Goal: Task Accomplishment & Management: Manage account settings

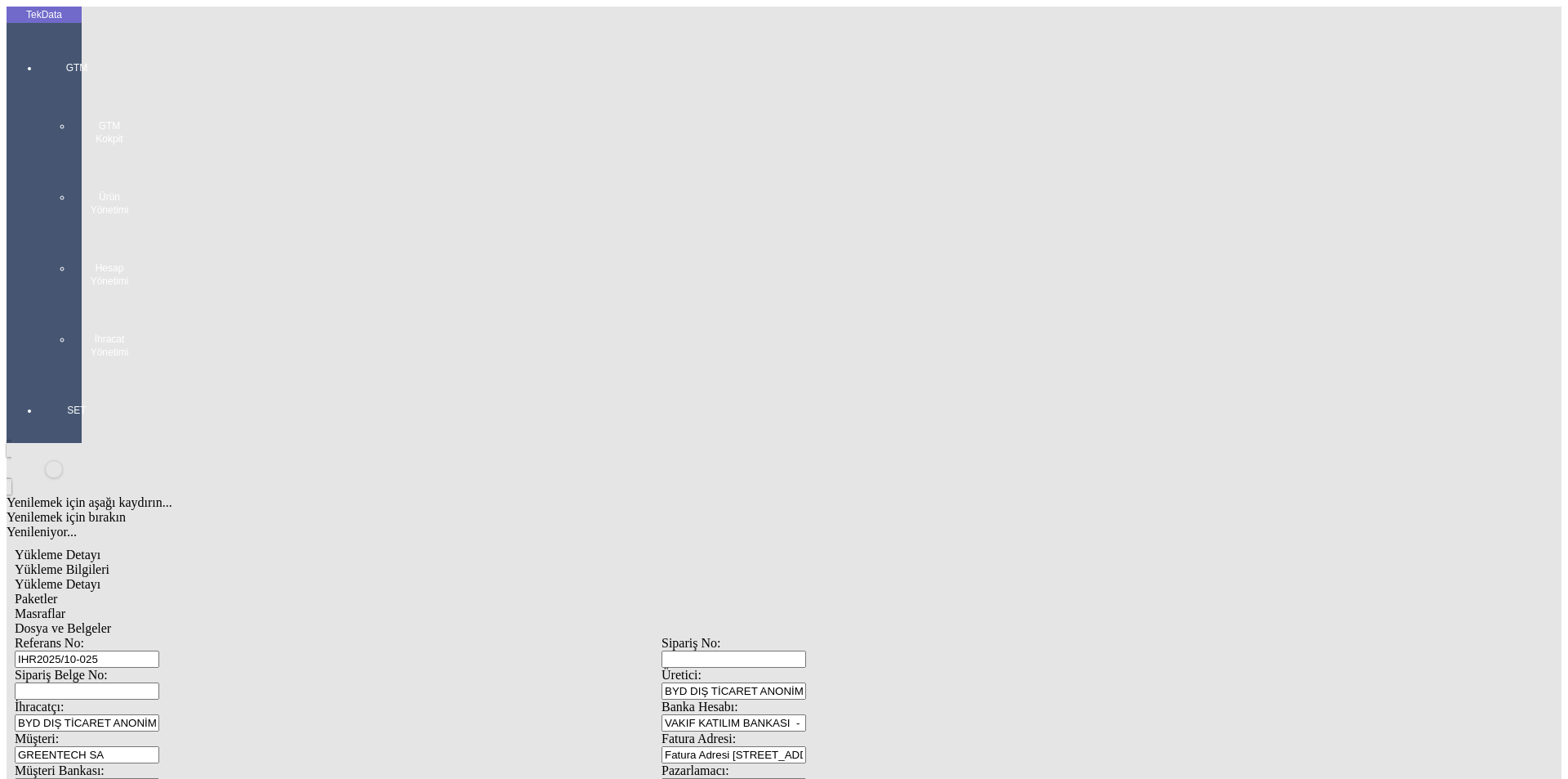
click at [39, 42] on div "GTM GTM Kokpit Ürün Yönetimi Hesap Yönetimi İhracat Yönetimi" at bounding box center [76, 203] width 75 height 343
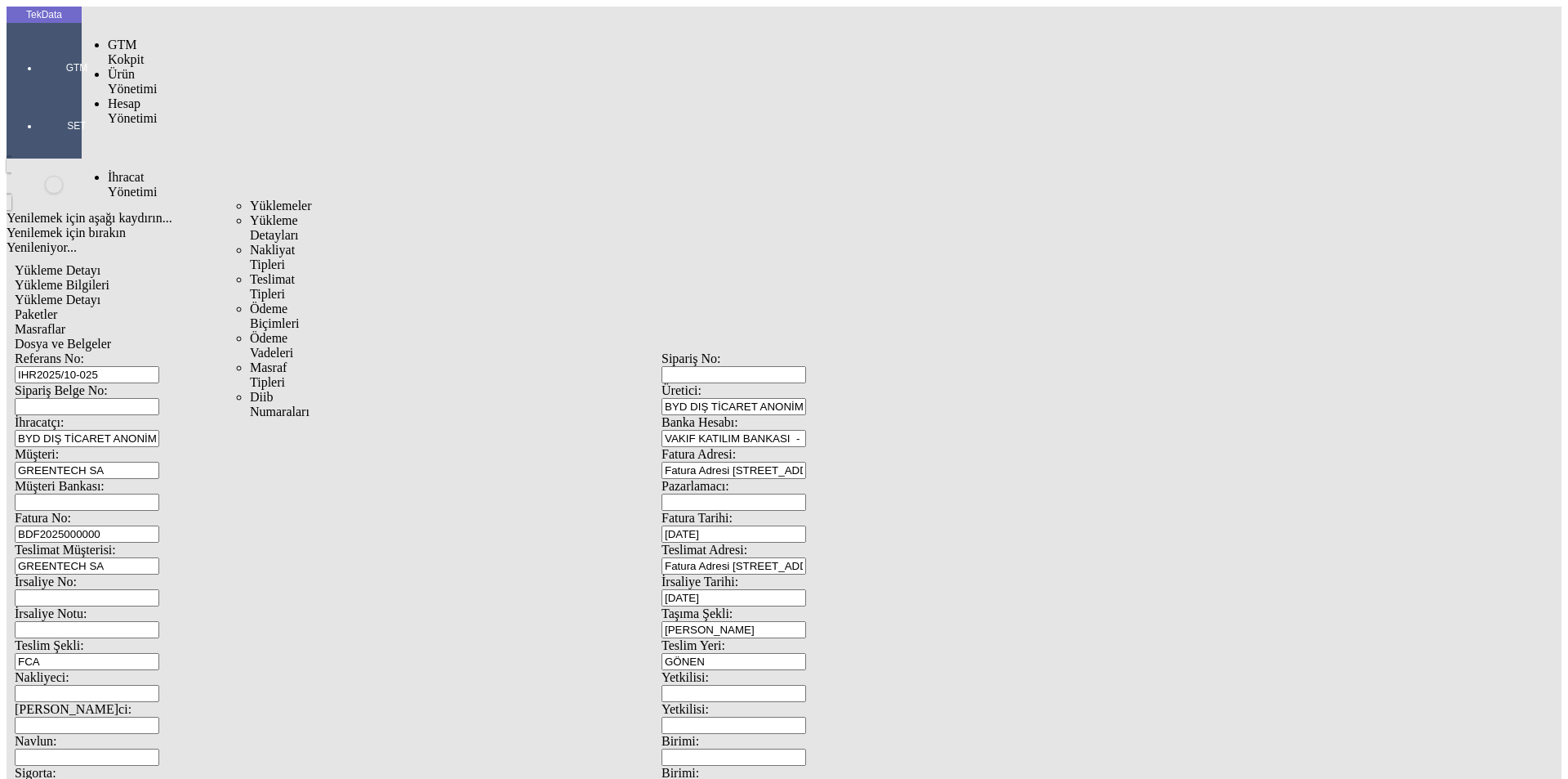
click at [116, 170] on div "İhracat Yönetimi" at bounding box center [129, 185] width 43 height 30
click at [250, 199] on span "Yüklemeler" at bounding box center [280, 205] width 62 height 14
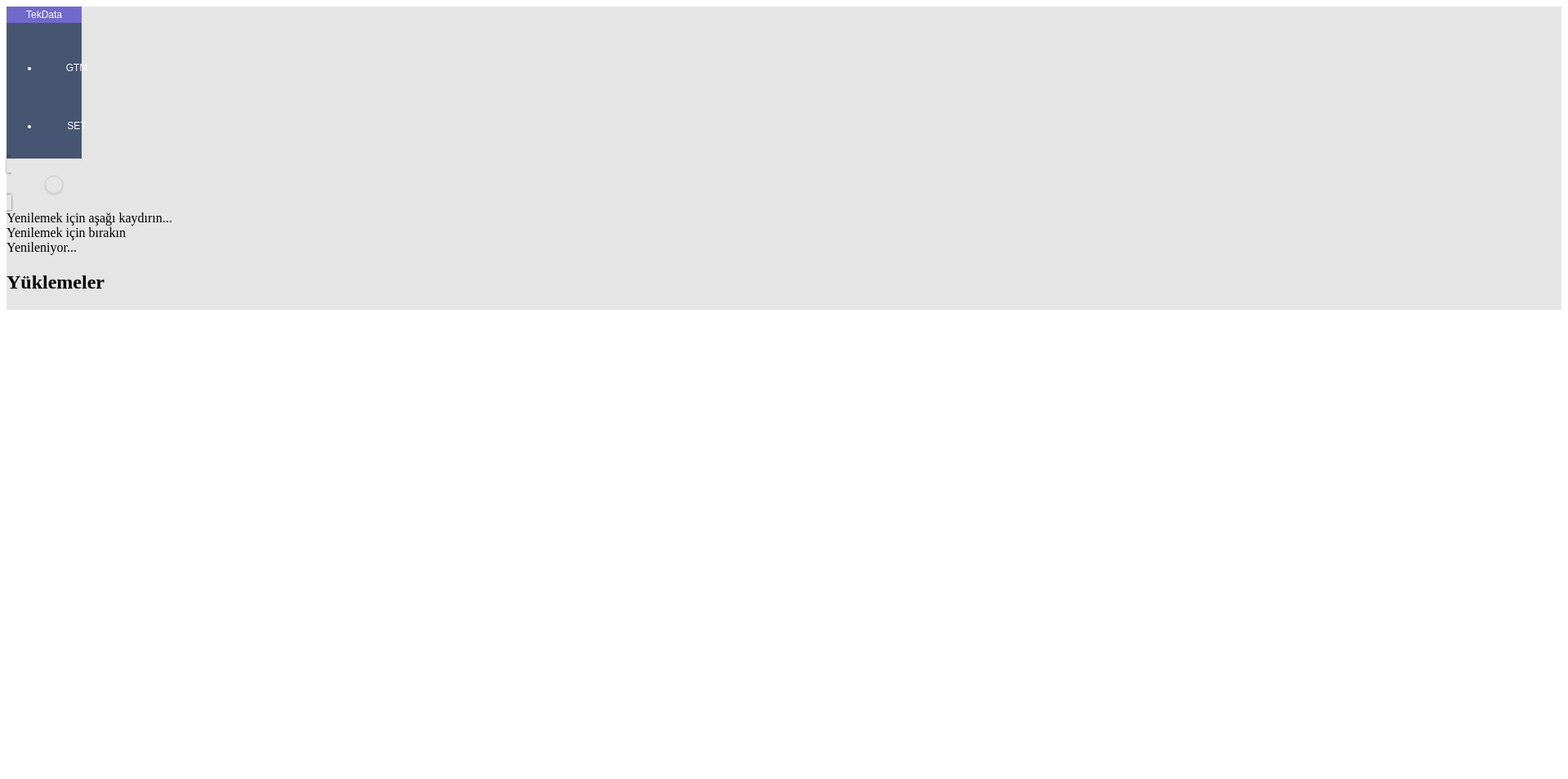
scroll to position [817, 0]
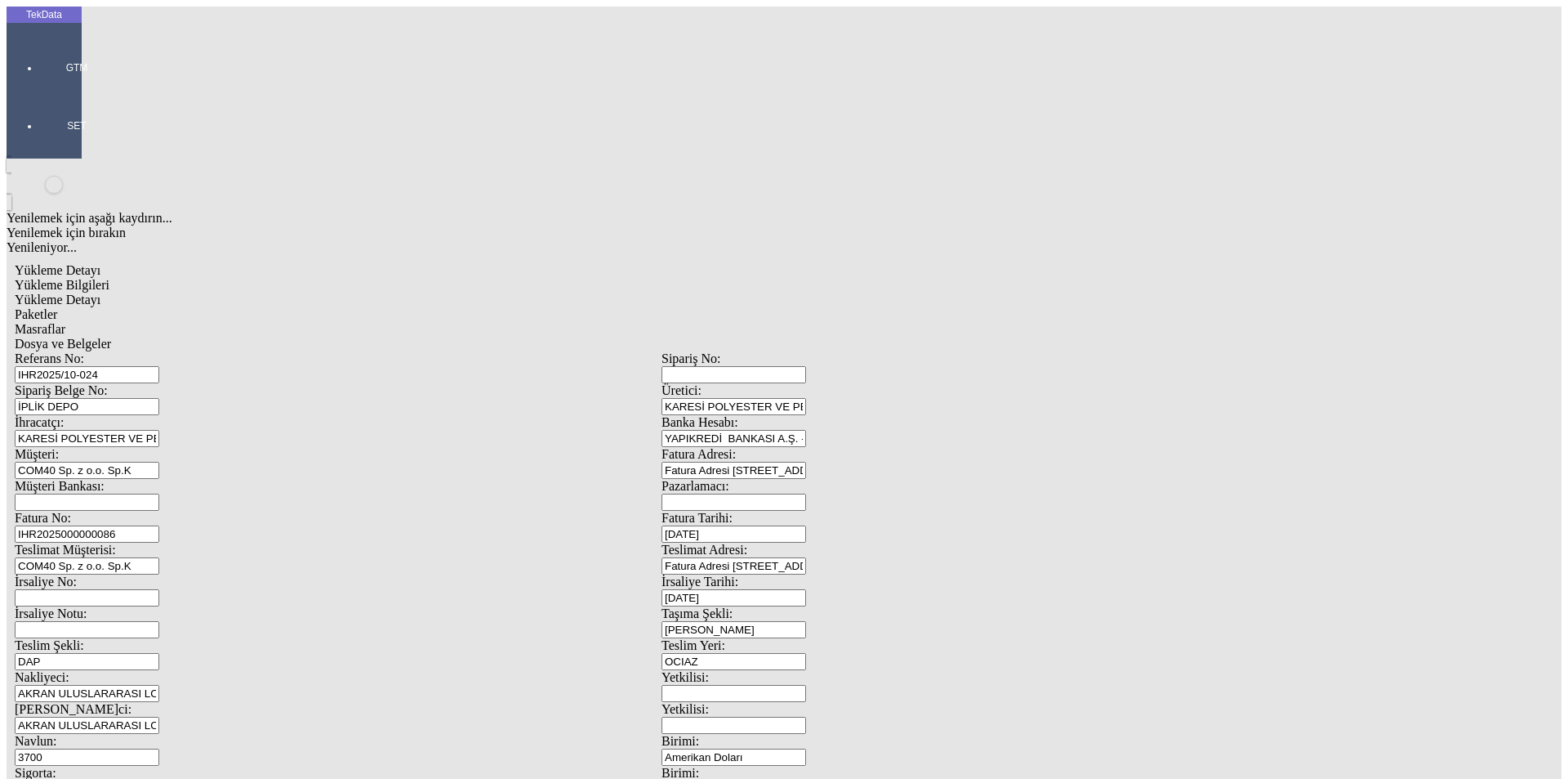
scroll to position [140, 0]
drag, startPoint x: 957, startPoint y: 629, endPoint x: 828, endPoint y: 644, distance: 129.9
click at [850, 644] on div "Referans No: [STREET_ADDRESS] DEPO Üretici: KARESİ POLYESTER VE PETROKİMYA SANA…" at bounding box center [662, 734] width 1294 height 765
type input "22019.97"
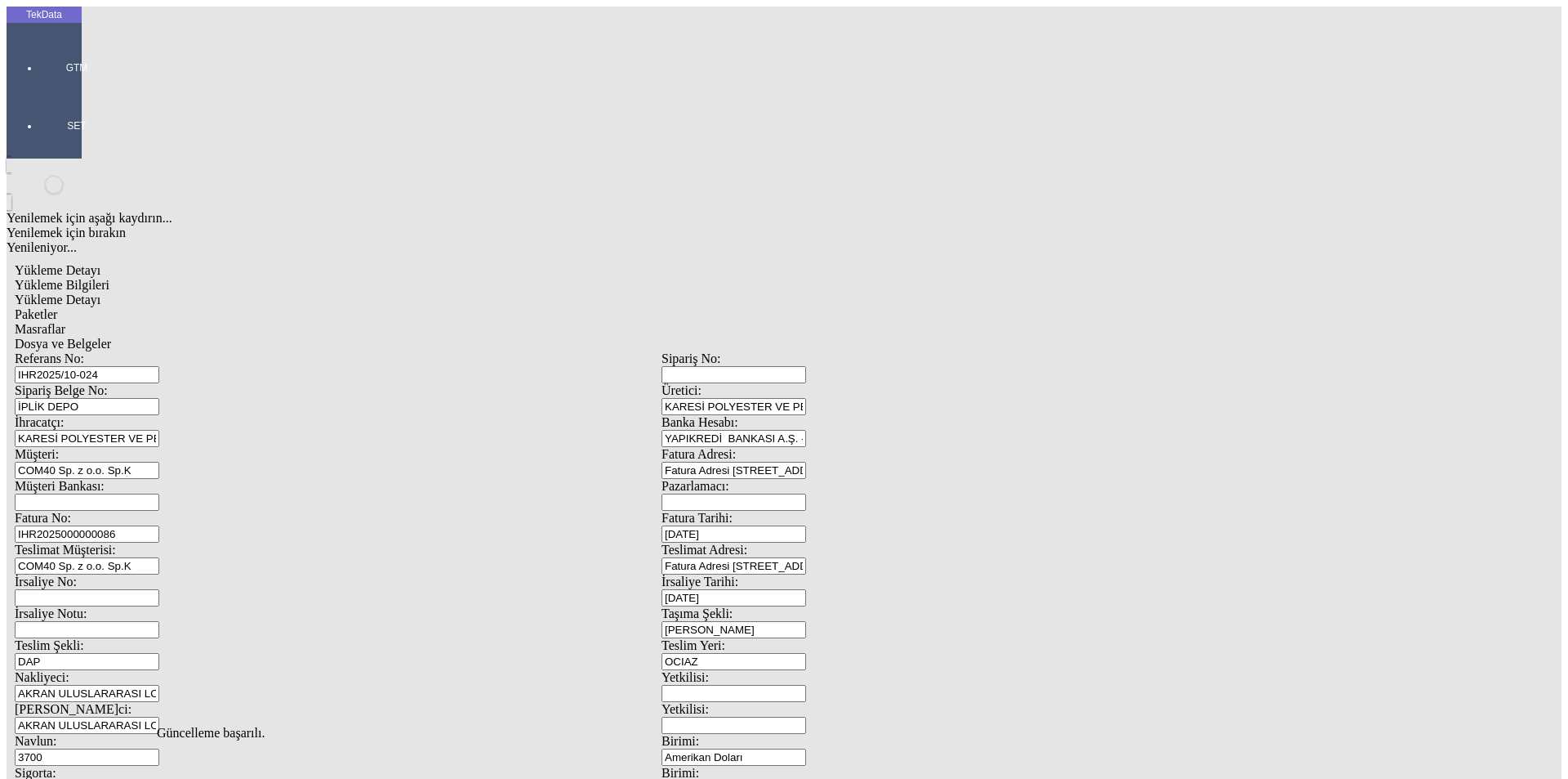
scroll to position [0, 0]
drag, startPoint x: 216, startPoint y: 71, endPoint x: 230, endPoint y: 84, distance: 19.1
click at [218, 278] on div "Yükleme Bilgileri Yükleme Detayı Paketler Masraflar Dosya ve Belgeler Referans …" at bounding box center [662, 734] width 1294 height 912
click at [100, 292] on span "Yükleme Detayı" at bounding box center [58, 299] width 85 height 14
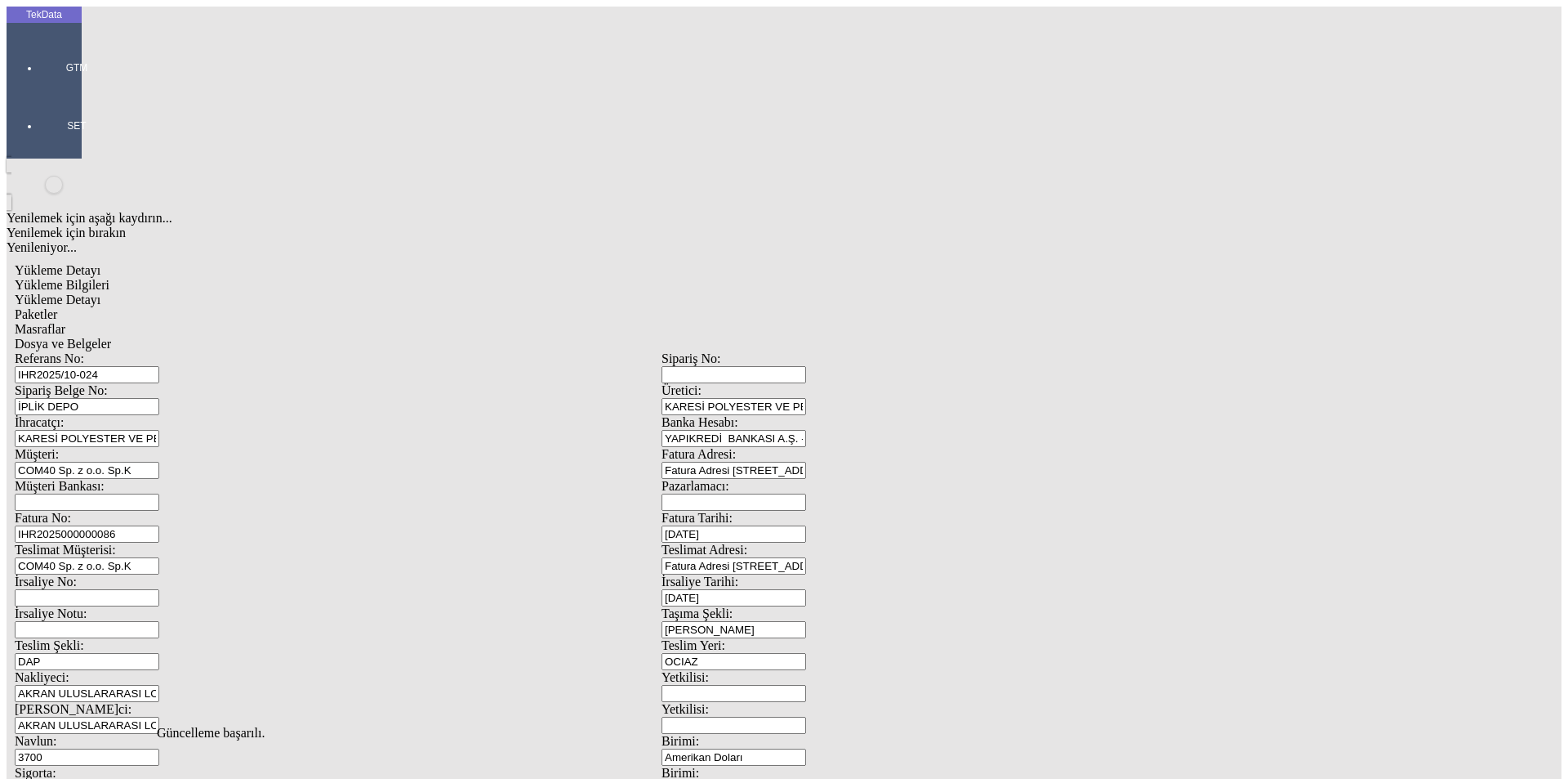
drag, startPoint x: 180, startPoint y: 342, endPoint x: 0, endPoint y: 343, distance: 180.0
type input "22019.97"
drag, startPoint x: 759, startPoint y: 609, endPoint x: 496, endPoint y: 268, distance: 430.6
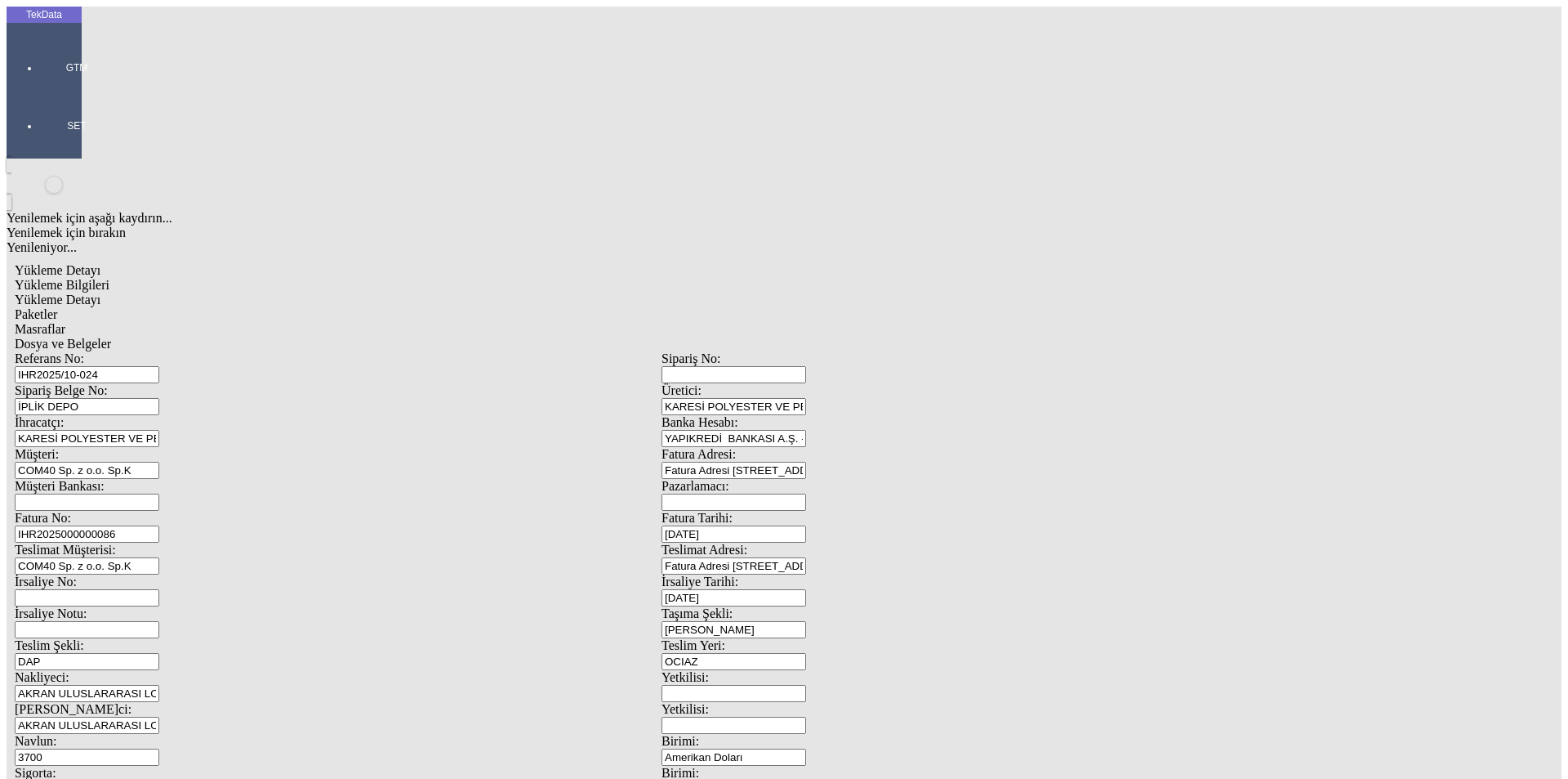
click at [416, 307] on div "Paketler" at bounding box center [662, 315] width 1294 height 15
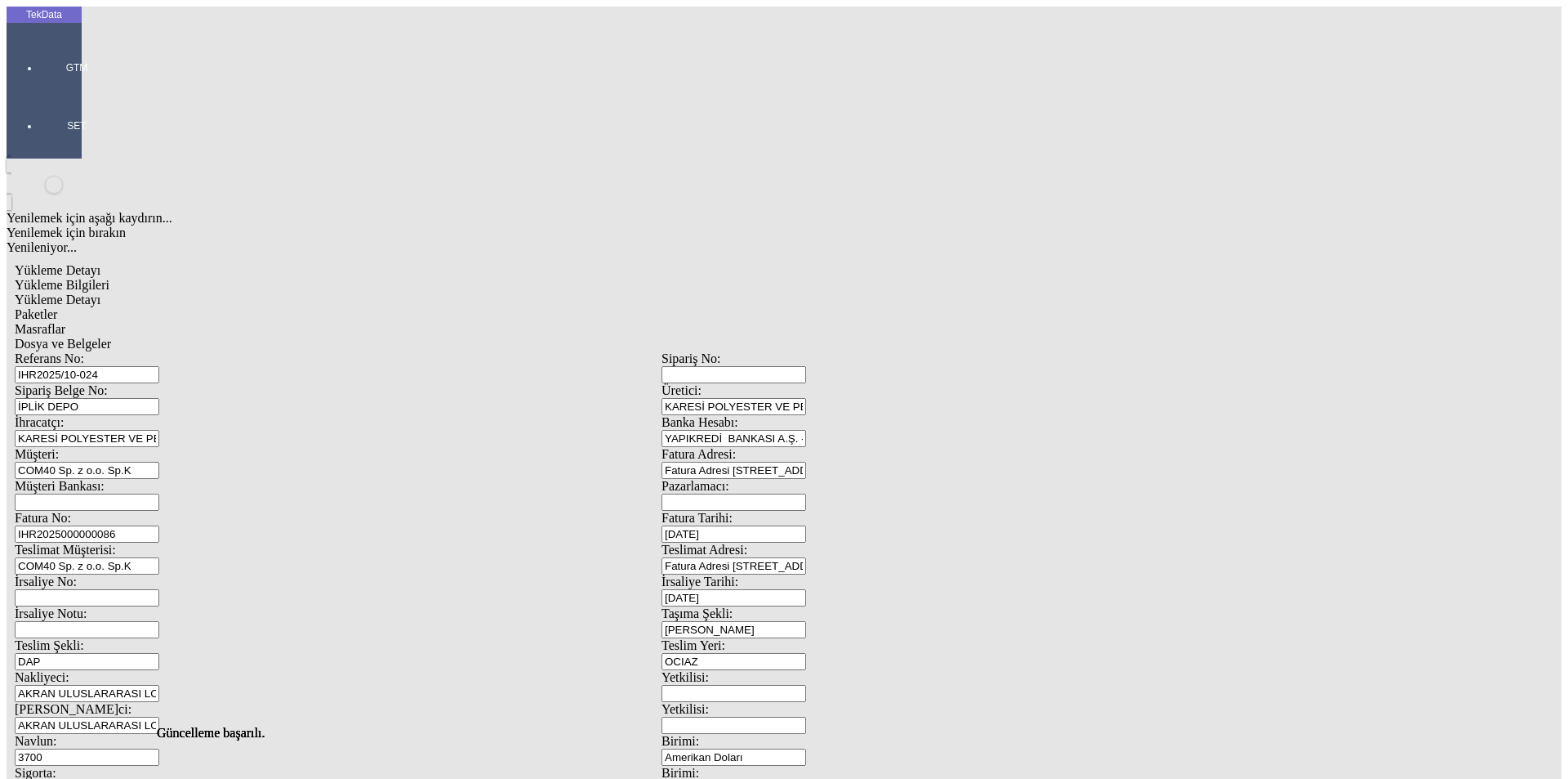
drag, startPoint x: 473, startPoint y: 77, endPoint x: 503, endPoint y: 78, distance: 30.0
click at [473, 322] on div "Masraflar" at bounding box center [662, 330] width 1294 height 15
click at [111, 337] on span "Dosya ve Belgeler" at bounding box center [63, 344] width 97 height 14
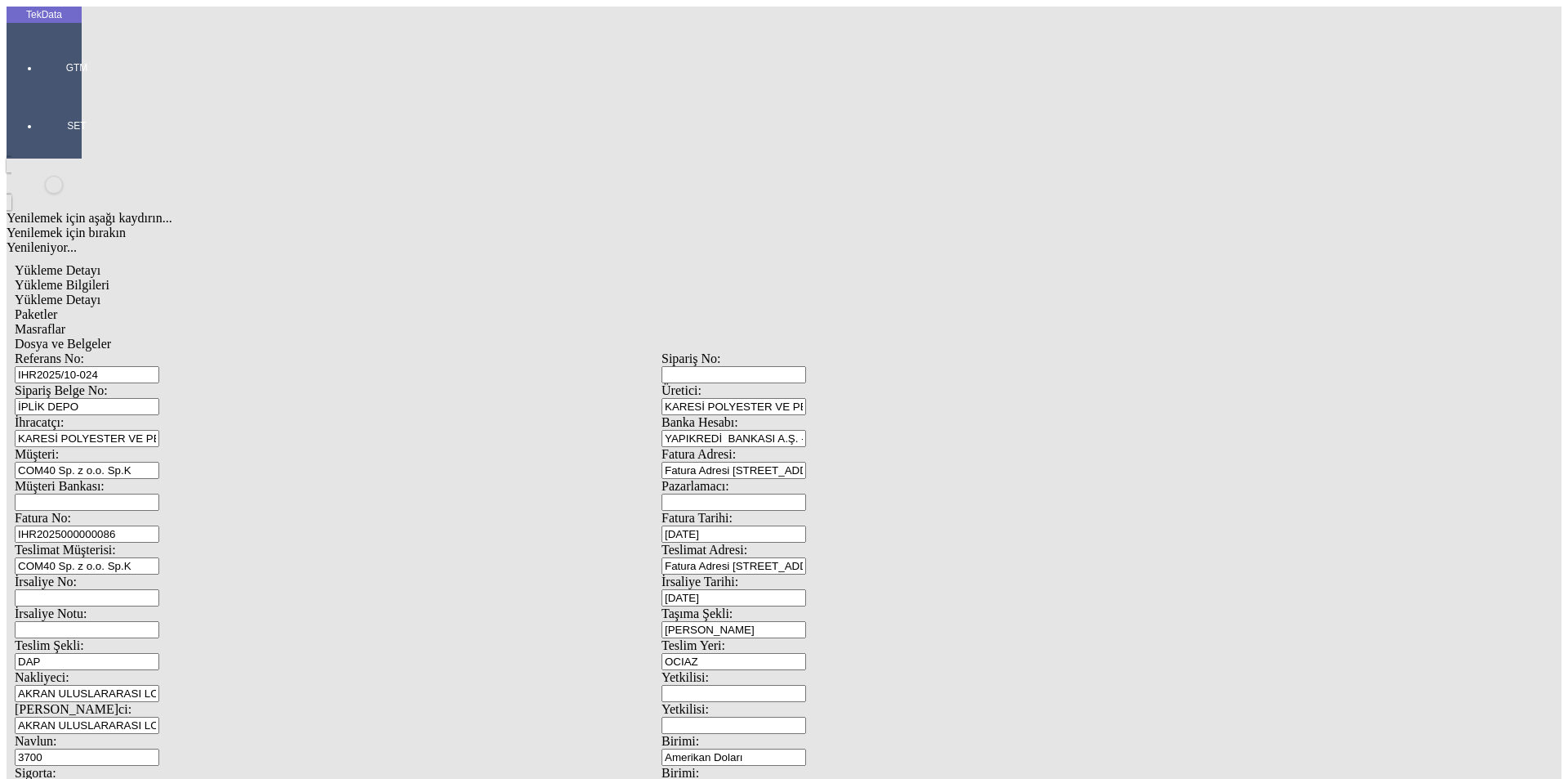
click at [111, 337] on span "Dosya ve Belgeler" at bounding box center [63, 344] width 97 height 14
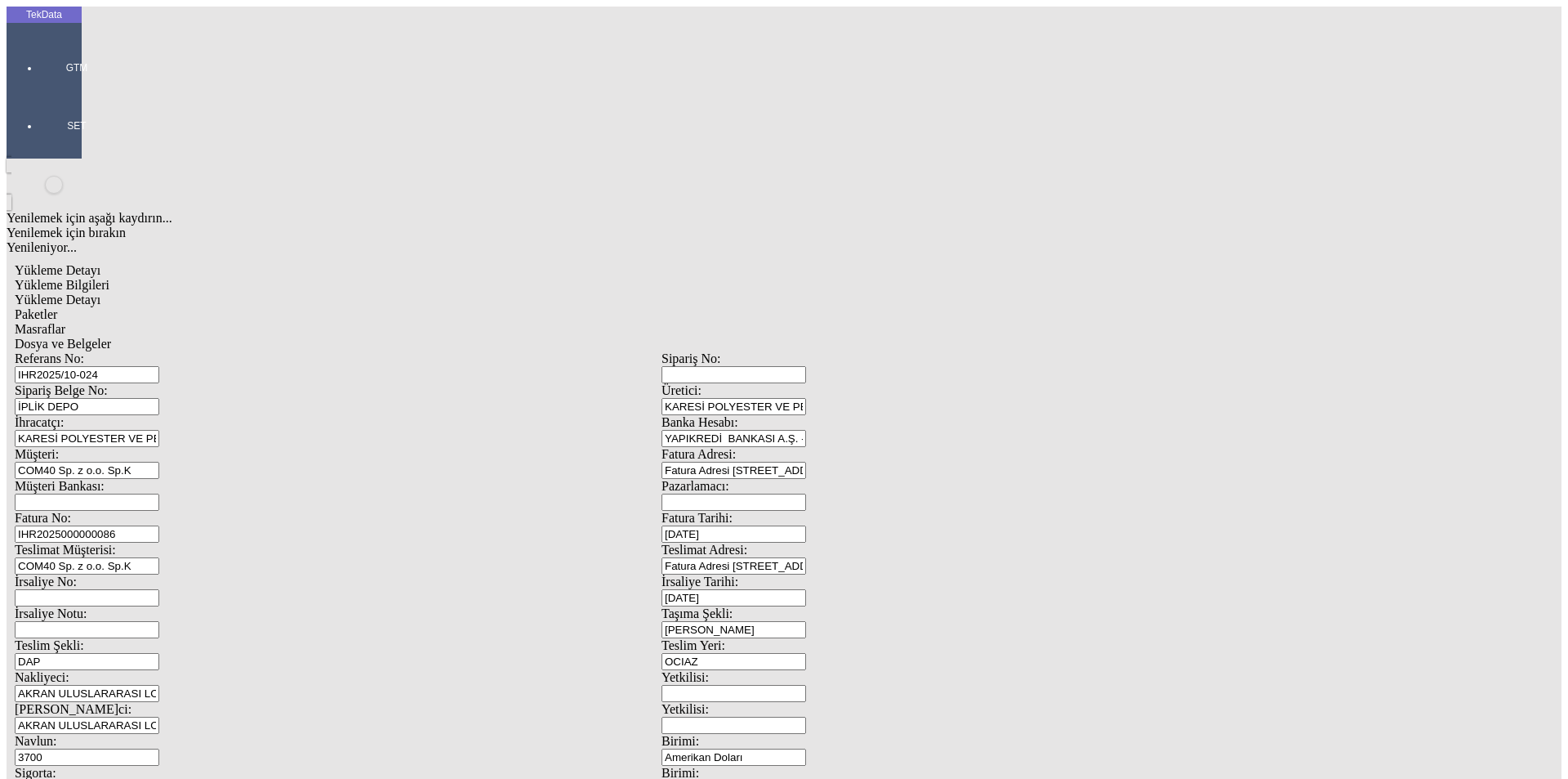
drag, startPoint x: 108, startPoint y: 229, endPoint x: 116, endPoint y: 239, distance: 12.8
click at [110, 278] on span "Yükleme Bilgileri" at bounding box center [62, 284] width 95 height 14
click at [45, 91] on div at bounding box center [76, 91] width 75 height 0
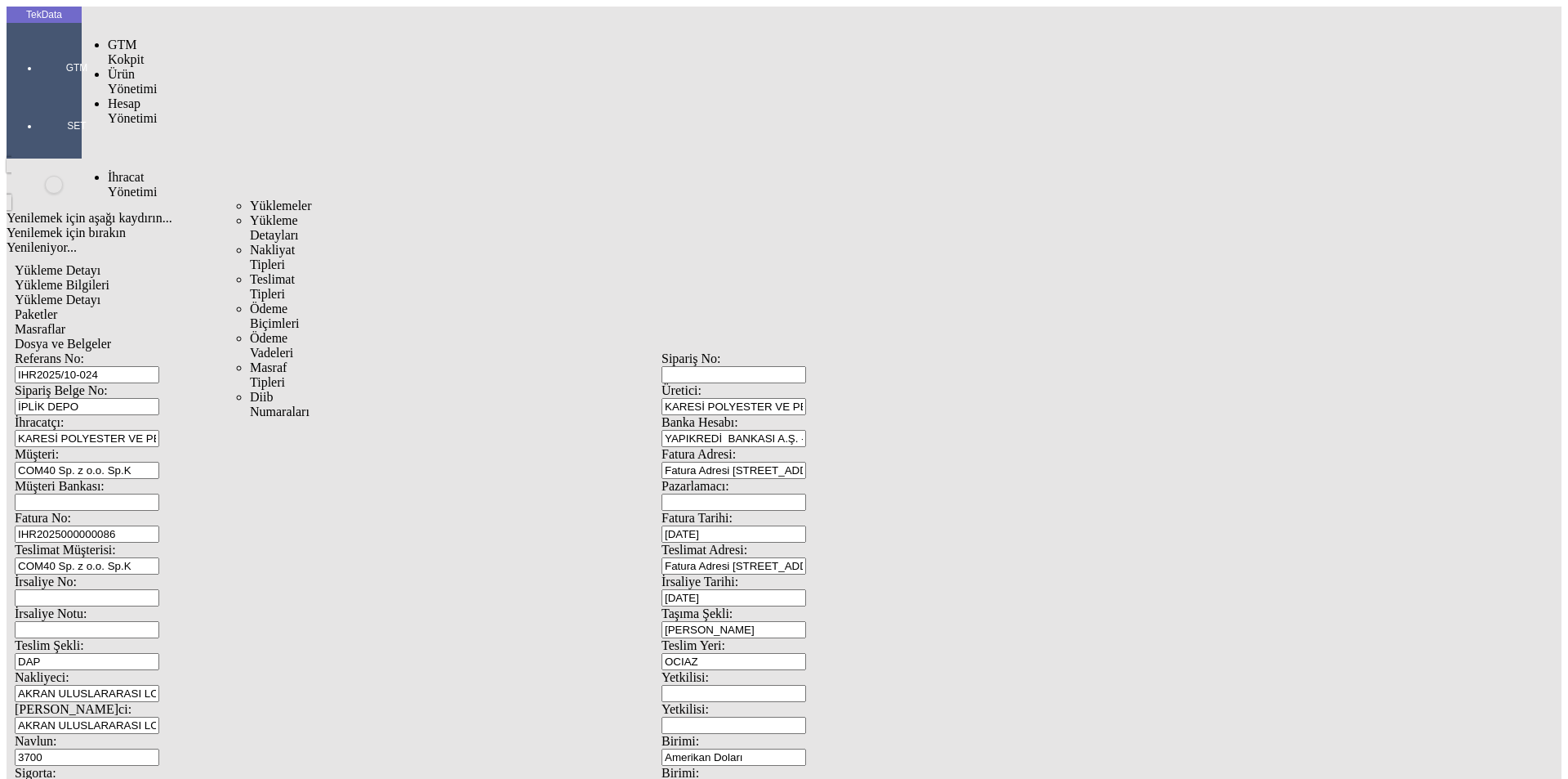
click at [129, 170] on span "İhracat Yönetimi" at bounding box center [132, 184] width 49 height 29
click at [250, 199] on span "Yüklemeler" at bounding box center [280, 205] width 62 height 14
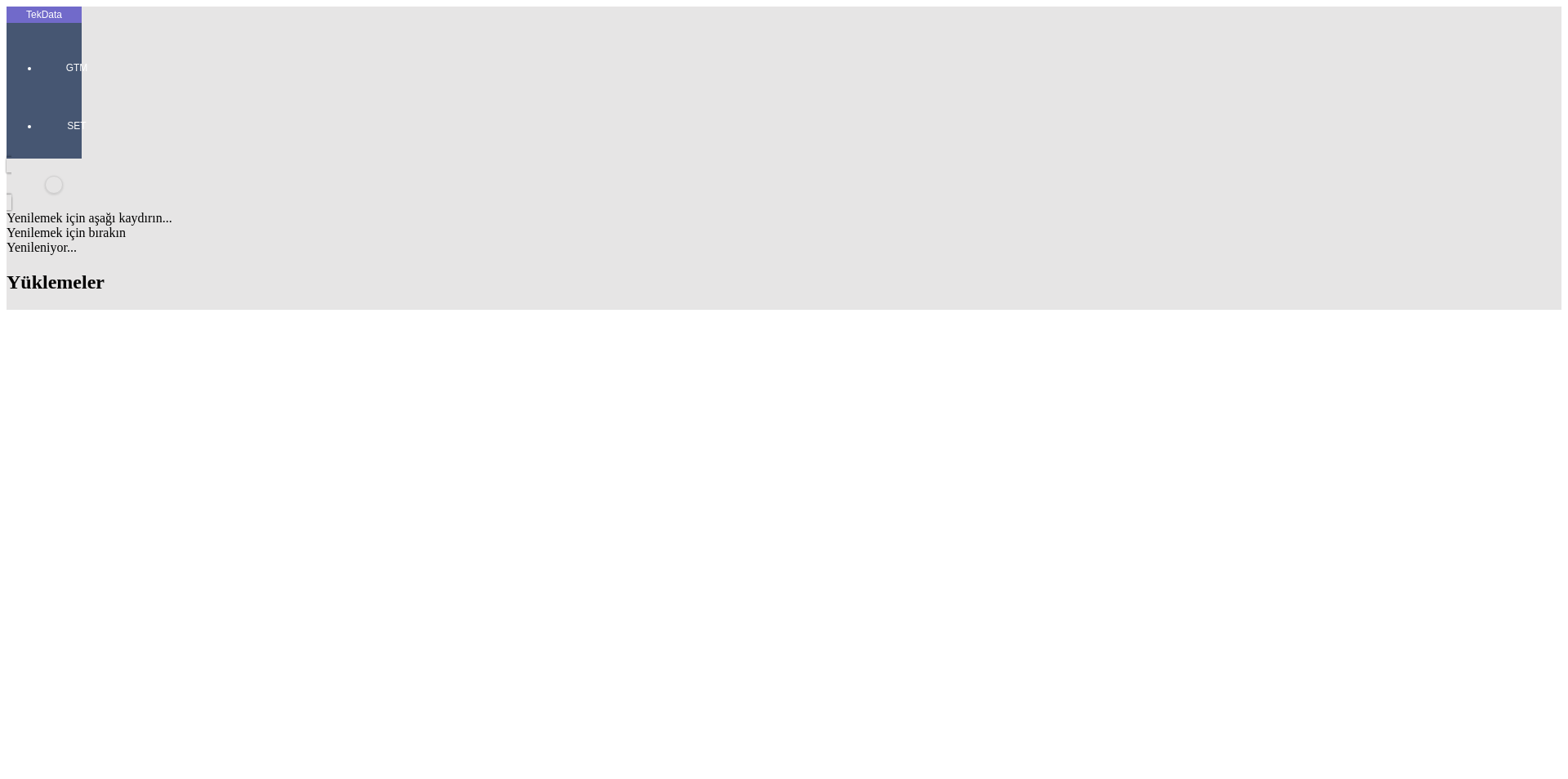
scroll to position [899, 0]
drag, startPoint x: 688, startPoint y: 468, endPoint x: 765, endPoint y: 468, distance: 77.0
copy td "BDF2025000000493"
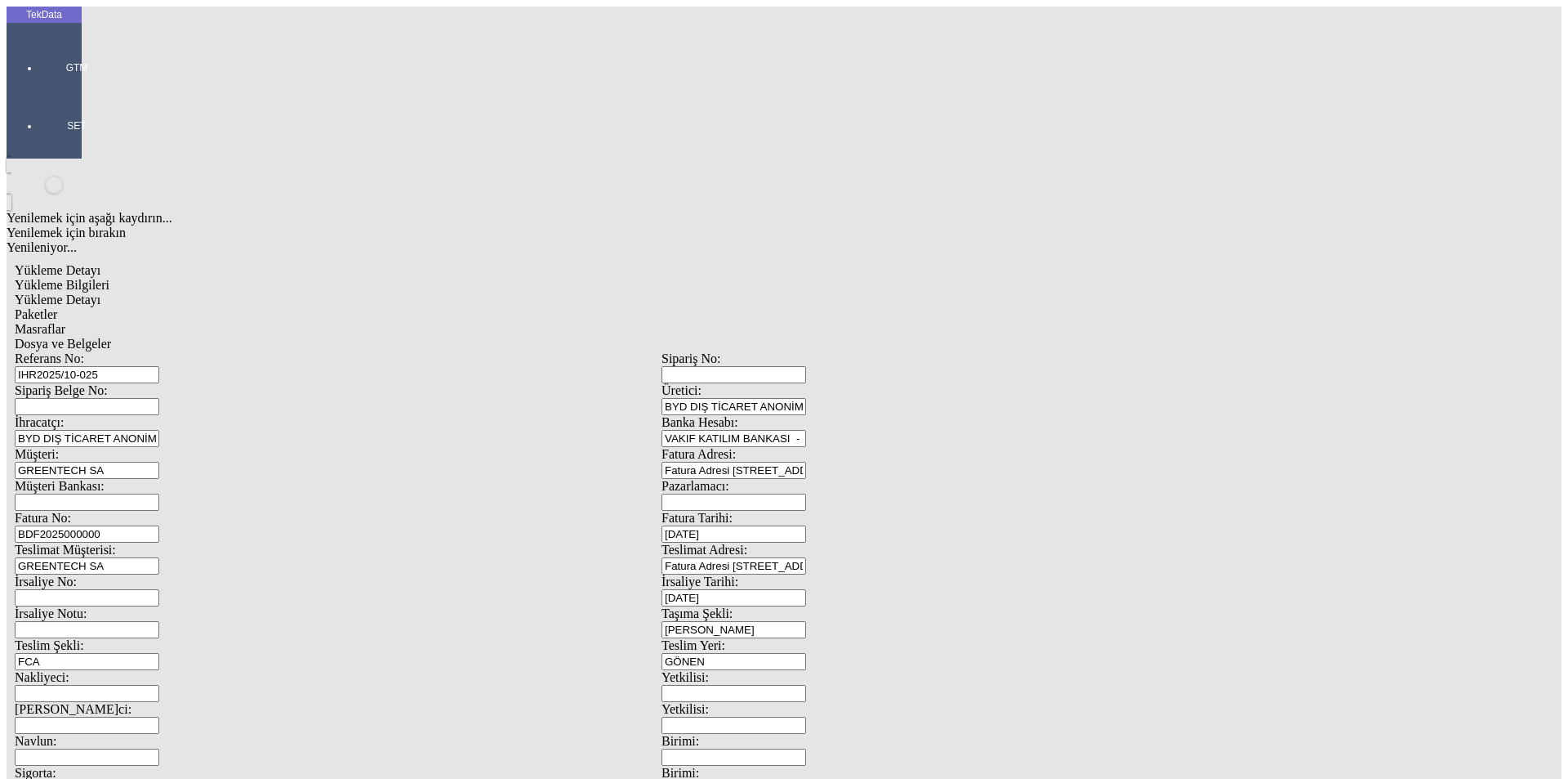
click at [160, 526] on input "BDF2025000000" at bounding box center [87, 534] width 145 height 17
drag, startPoint x: 366, startPoint y: 272, endPoint x: 74, endPoint y: 272, distance: 292.0
click at [74, 272] on div "TekData GTM SET Yenilemek için aşağı kaydırın... Yenilemek için bırakın Yenilen…" at bounding box center [661, 646] width 1310 height 1279
paste input "493"
type input "BDF2025000000494"
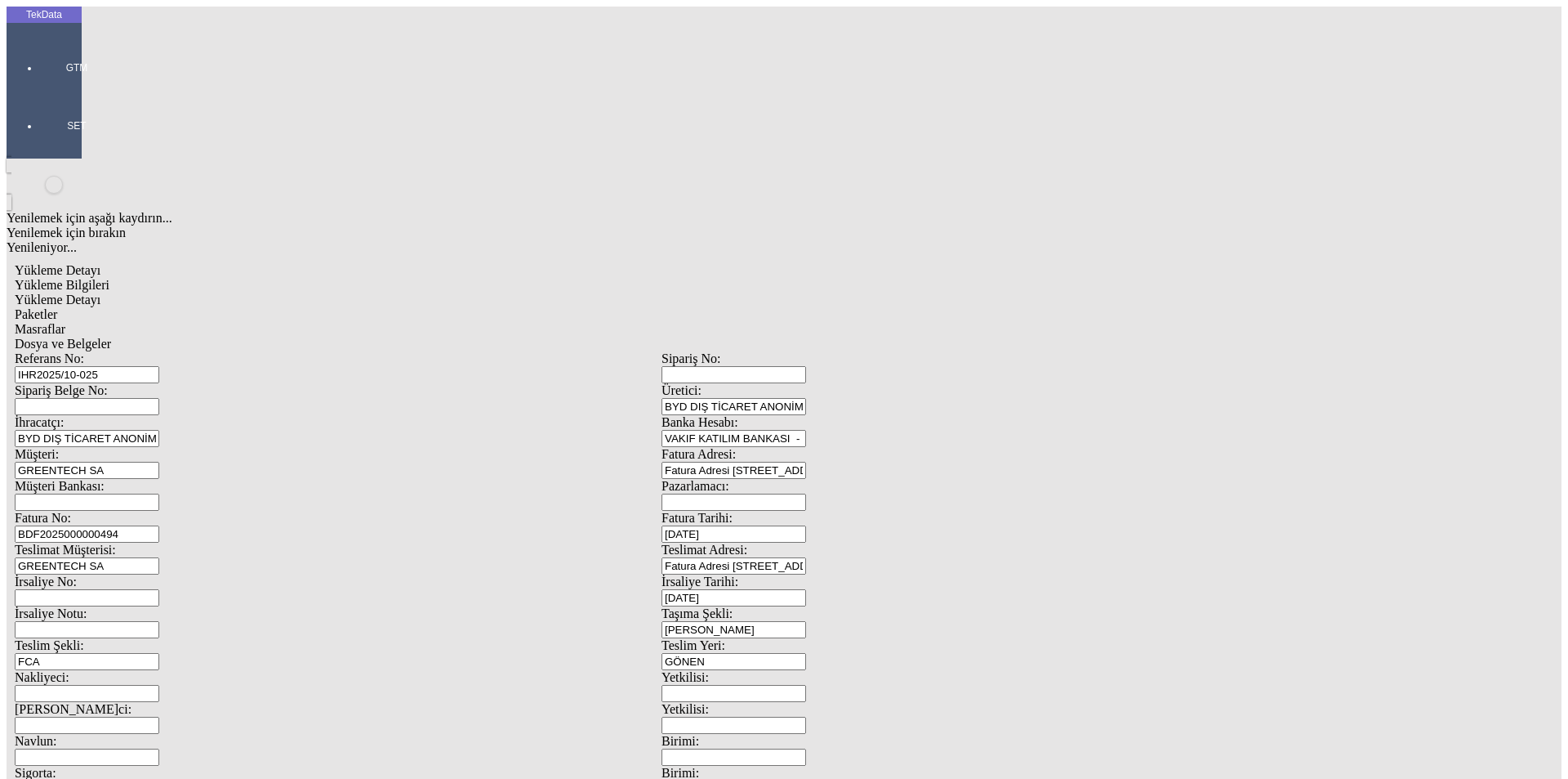
scroll to position [140, 0]
click at [100, 292] on span "Yükleme Detayı" at bounding box center [58, 299] width 85 height 14
click at [58, 307] on span "Paketler" at bounding box center [36, 314] width 43 height 14
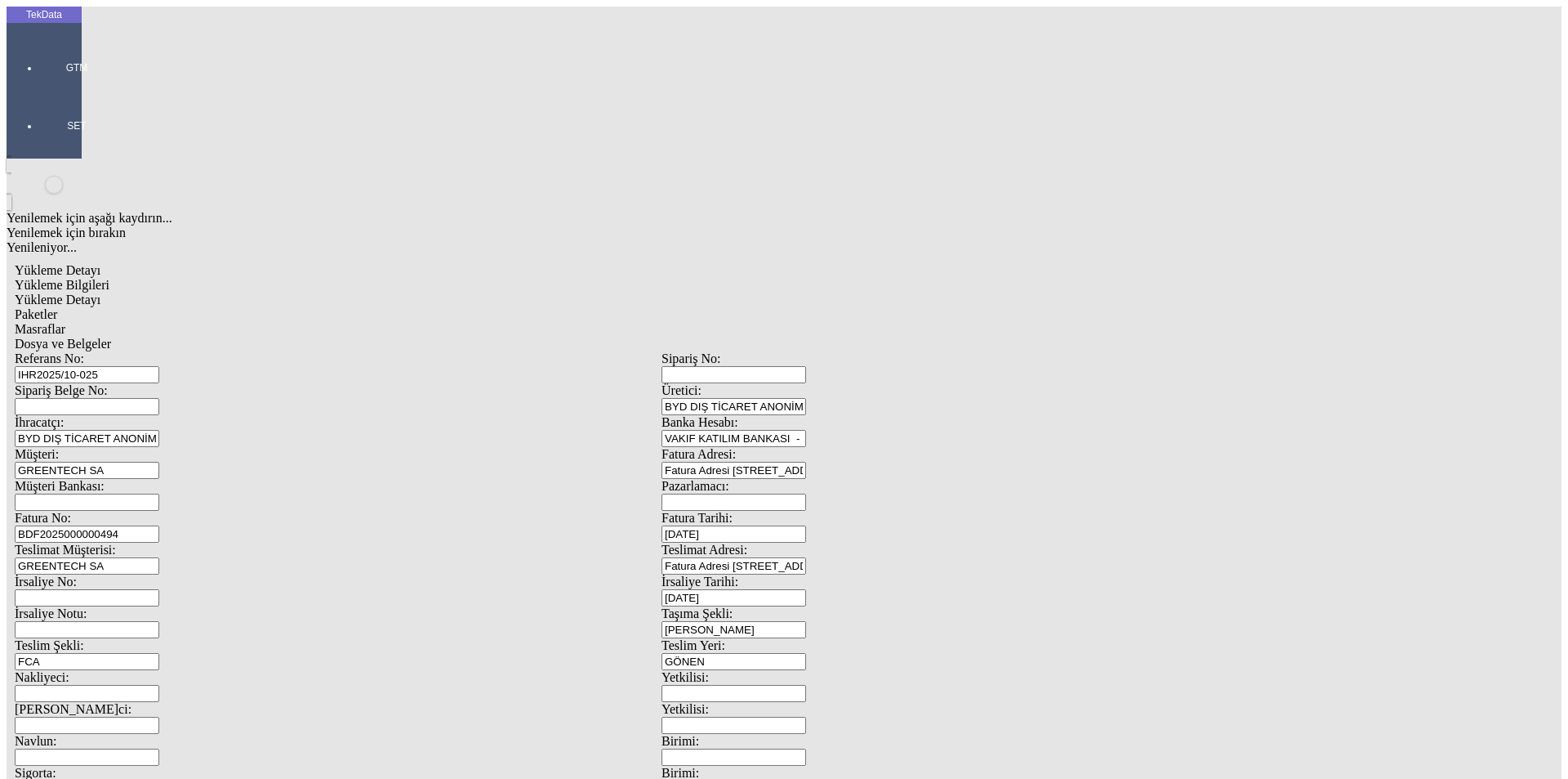
drag, startPoint x: 464, startPoint y: 85, endPoint x: 513, endPoint y: 93, distance: 49.6
click at [464, 322] on div "Masraflar" at bounding box center [662, 330] width 1294 height 15
click at [111, 337] on span "Dosya ve Belgeler" at bounding box center [63, 344] width 97 height 14
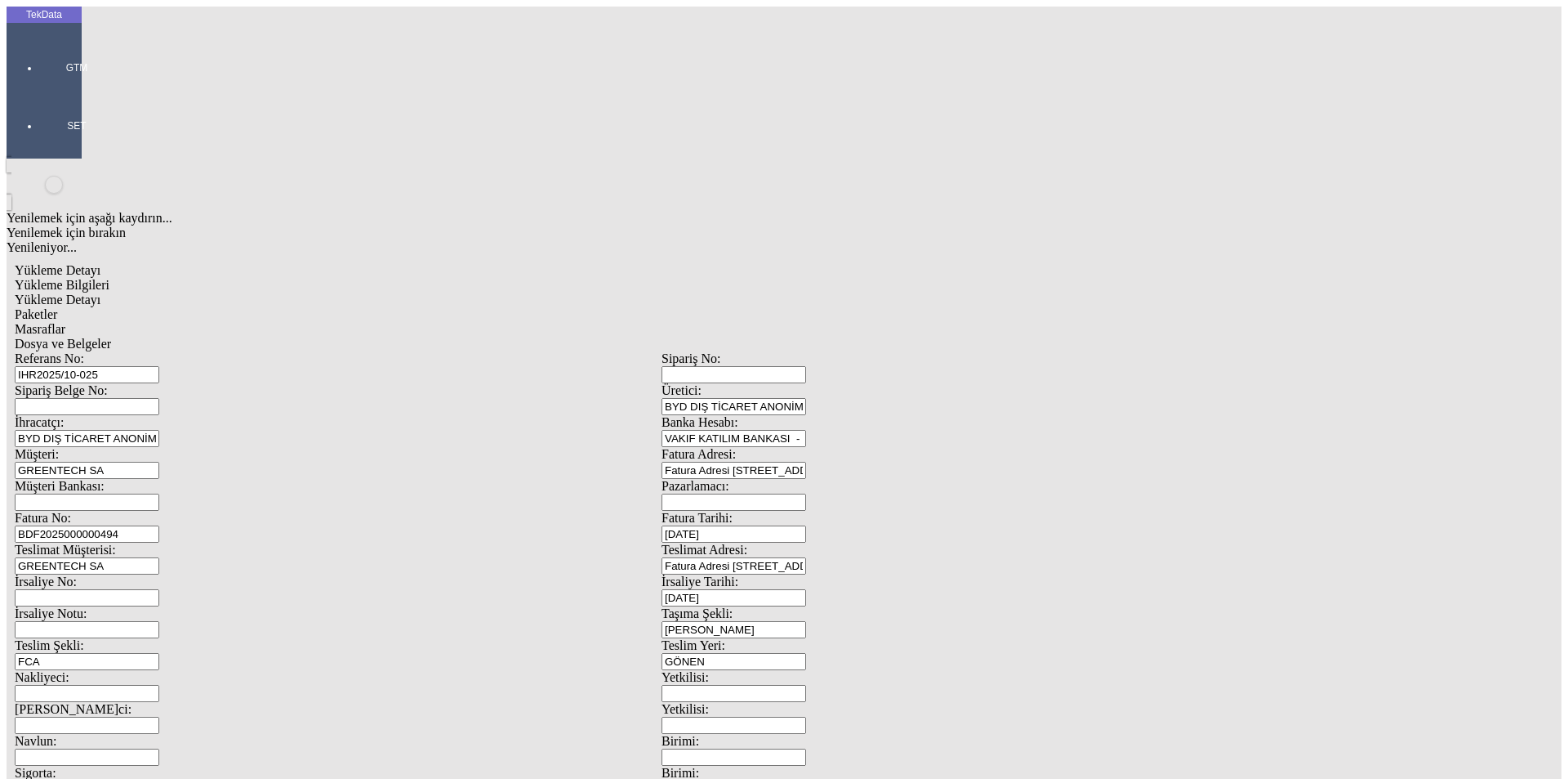
click at [110, 278] on span "Yükleme Bilgileri" at bounding box center [62, 284] width 95 height 14
drag, startPoint x: 324, startPoint y: 121, endPoint x: 149, endPoint y: 120, distance: 175.0
click at [149, 351] on div "Referans No: IHR2025/10-025" at bounding box center [338, 367] width 647 height 32
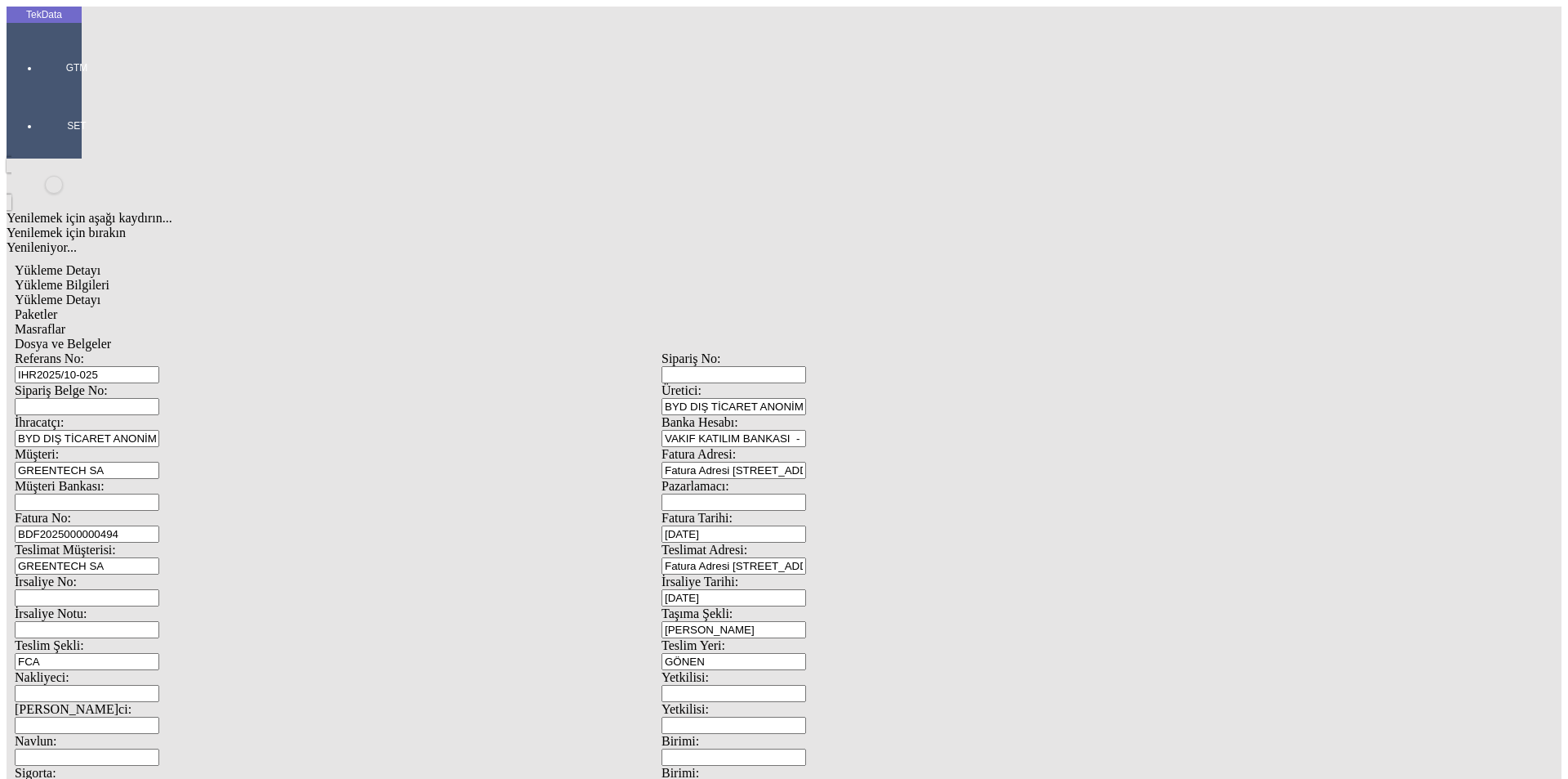
scroll to position [140, 0]
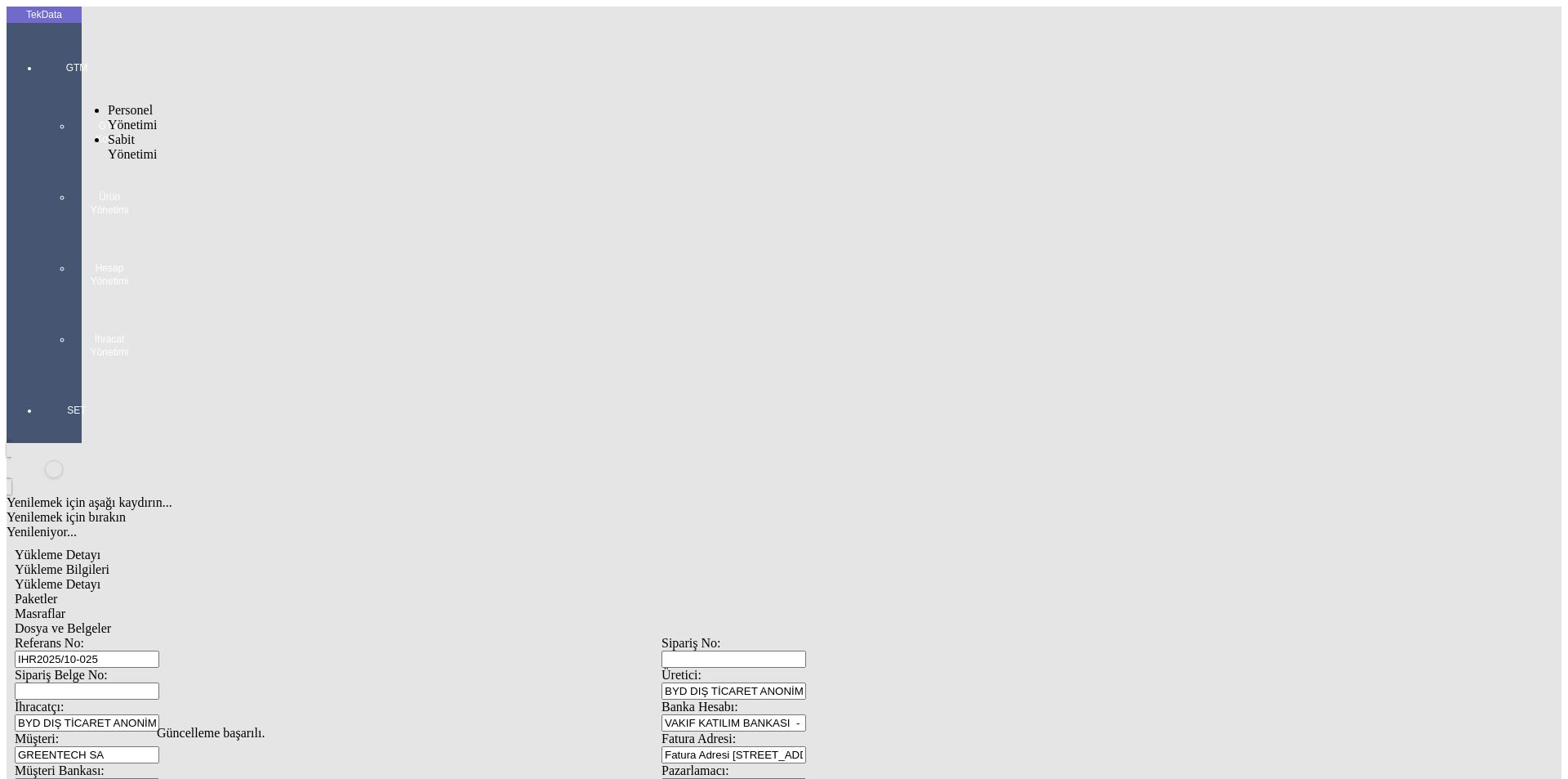
click at [42, 50] on div "GTM GTM Kokpit Ürün Yönetimi Hesap Yönetimi İhracat Yönetimi" at bounding box center [76, 203] width 75 height 343
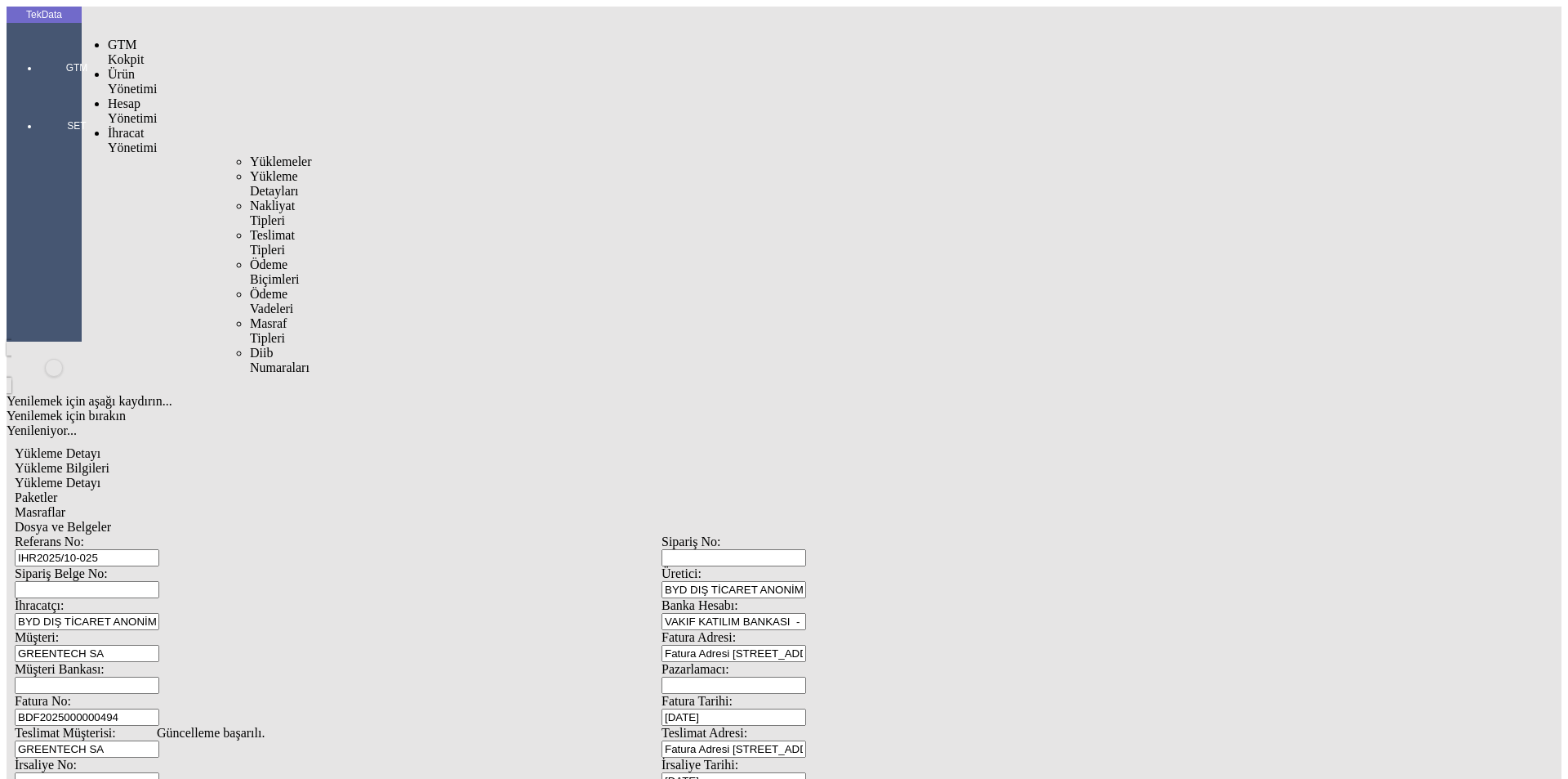
click at [121, 125] on span "İhracat Yönetimi" at bounding box center [132, 139] width 49 height 29
click at [250, 154] on span "Yüklemeler" at bounding box center [280, 161] width 62 height 14
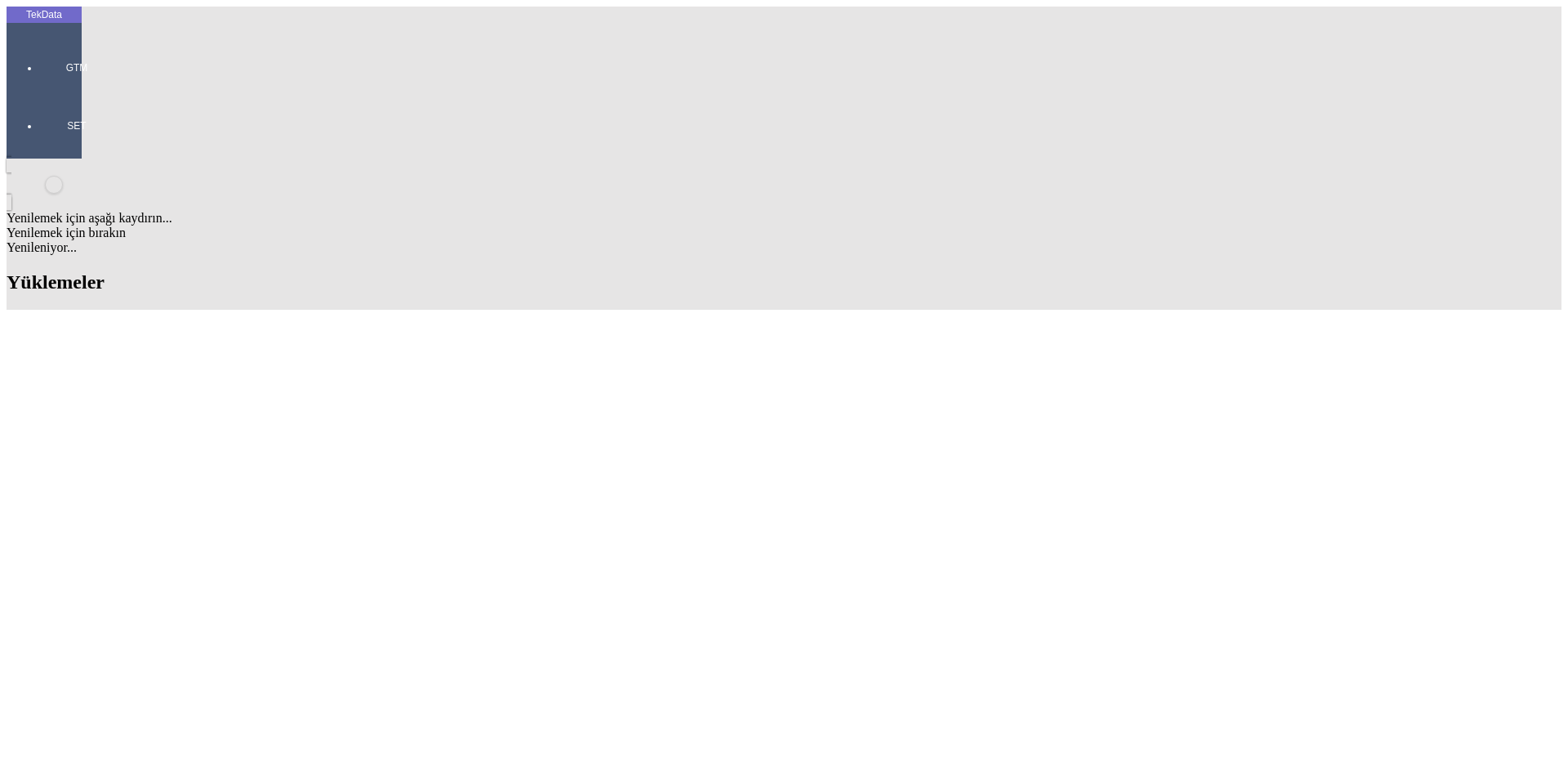
scroll to position [899, 0]
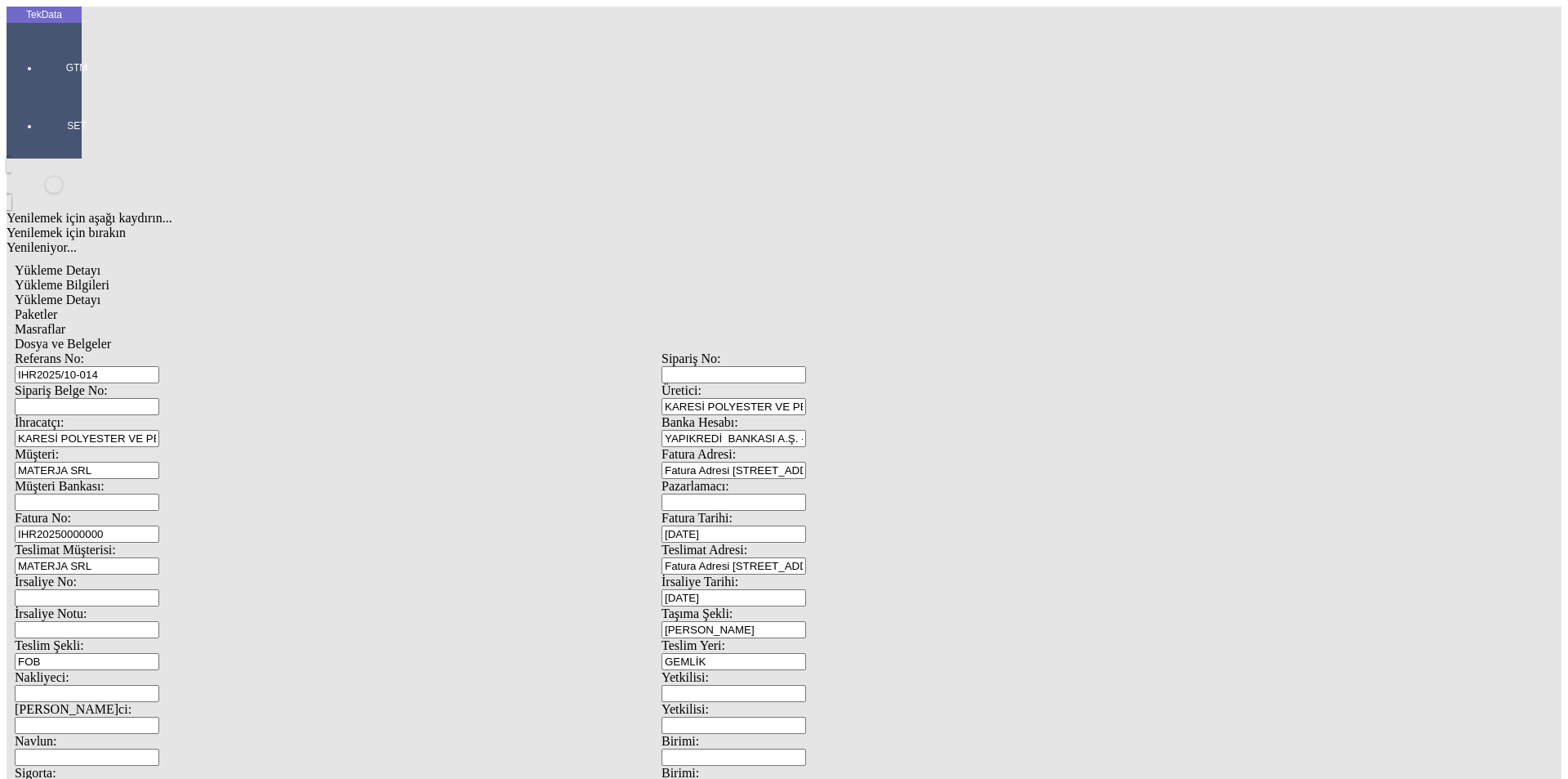
click at [100, 292] on span "Yükleme Detayı" at bounding box center [58, 299] width 85 height 14
drag, startPoint x: 308, startPoint y: 240, endPoint x: 110, endPoint y: 239, distance: 198.0
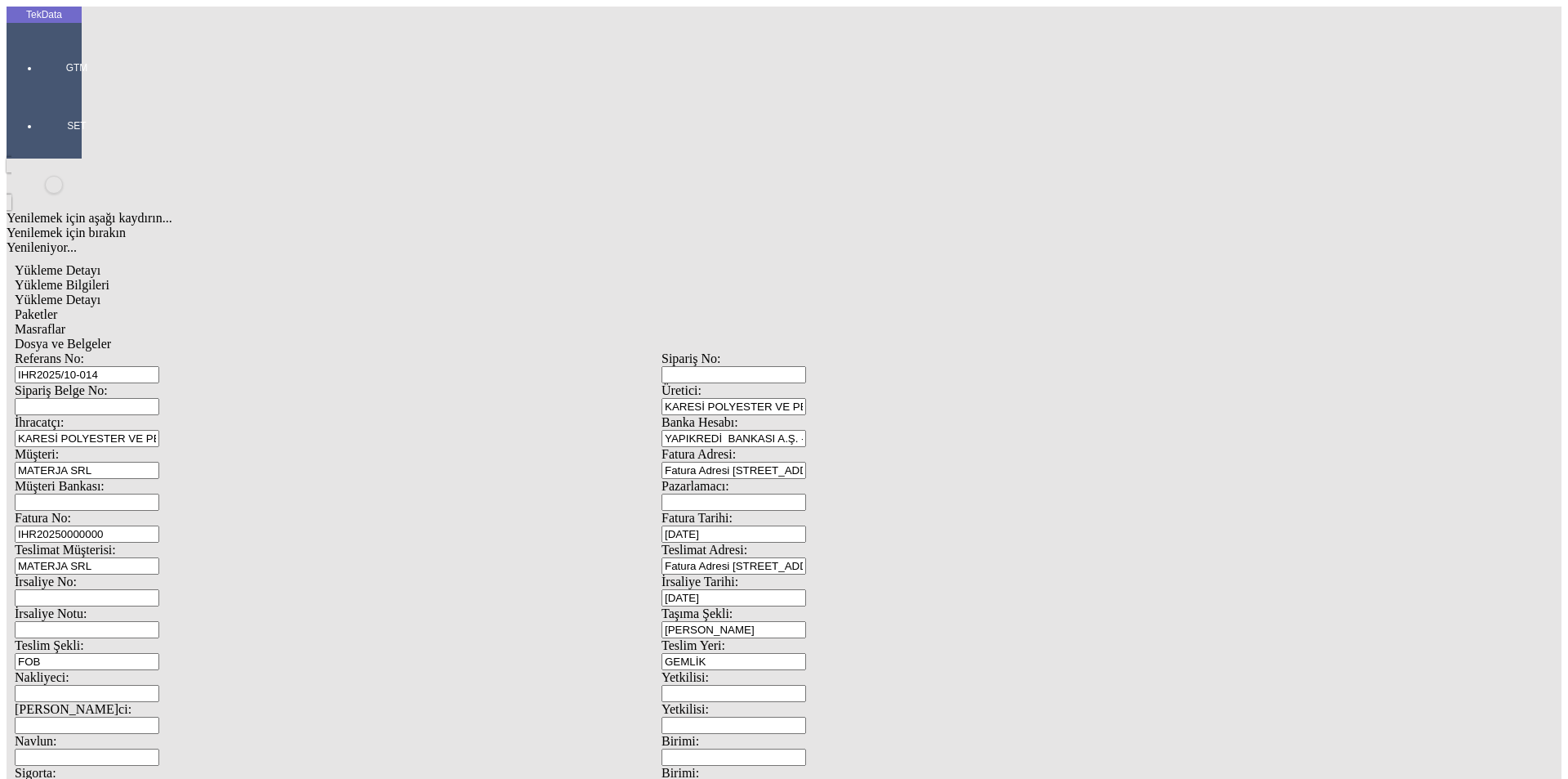
type input "28699.97"
drag, startPoint x: 935, startPoint y: 297, endPoint x: 775, endPoint y: 299, distance: 160.0
type input "28699.97"
drag, startPoint x: 289, startPoint y: 340, endPoint x: 12, endPoint y: 340, distance: 277.0
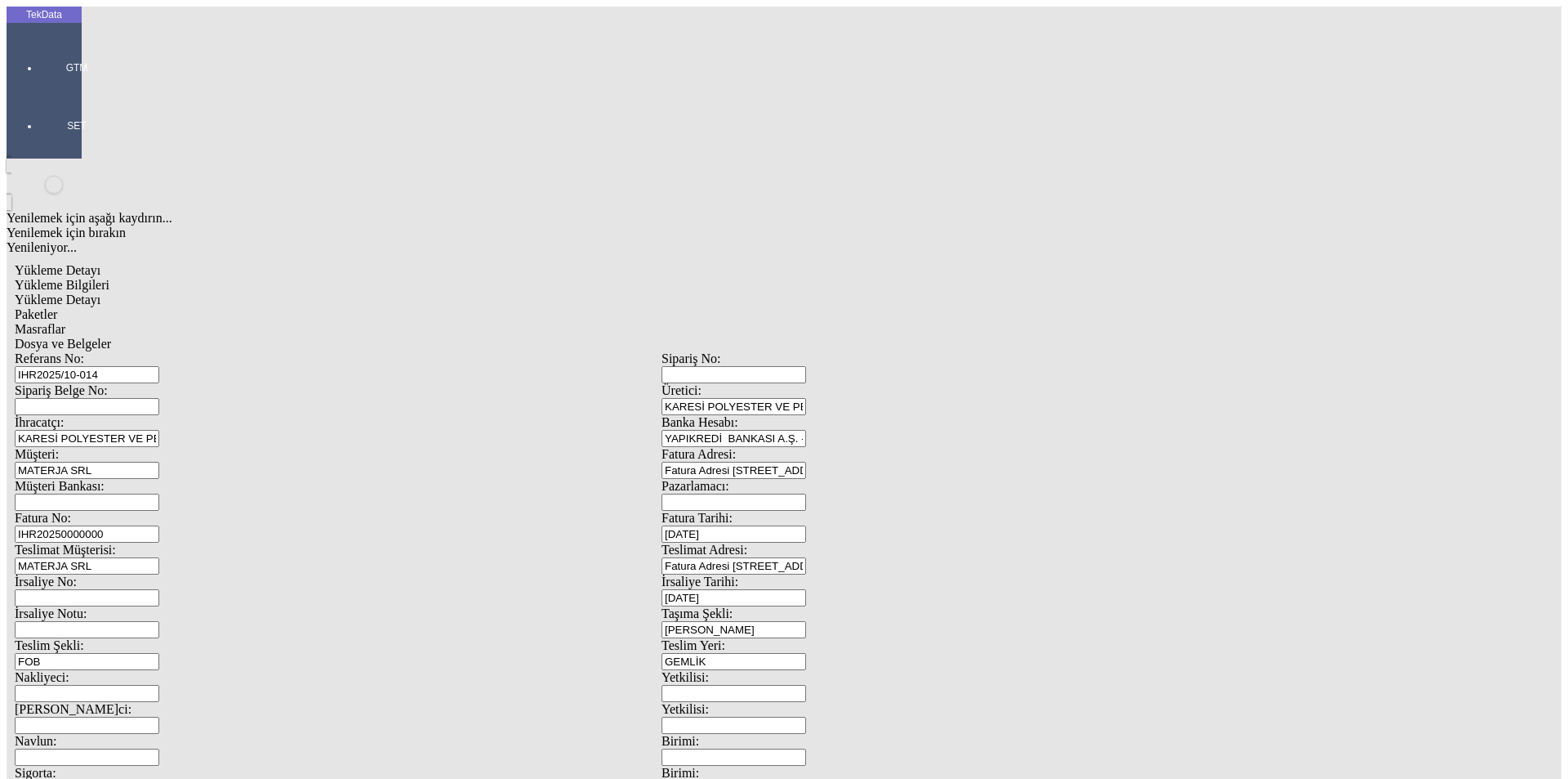
type input "28699.97"
drag, startPoint x: 469, startPoint y: 619, endPoint x: 629, endPoint y: 500, distance: 199.4
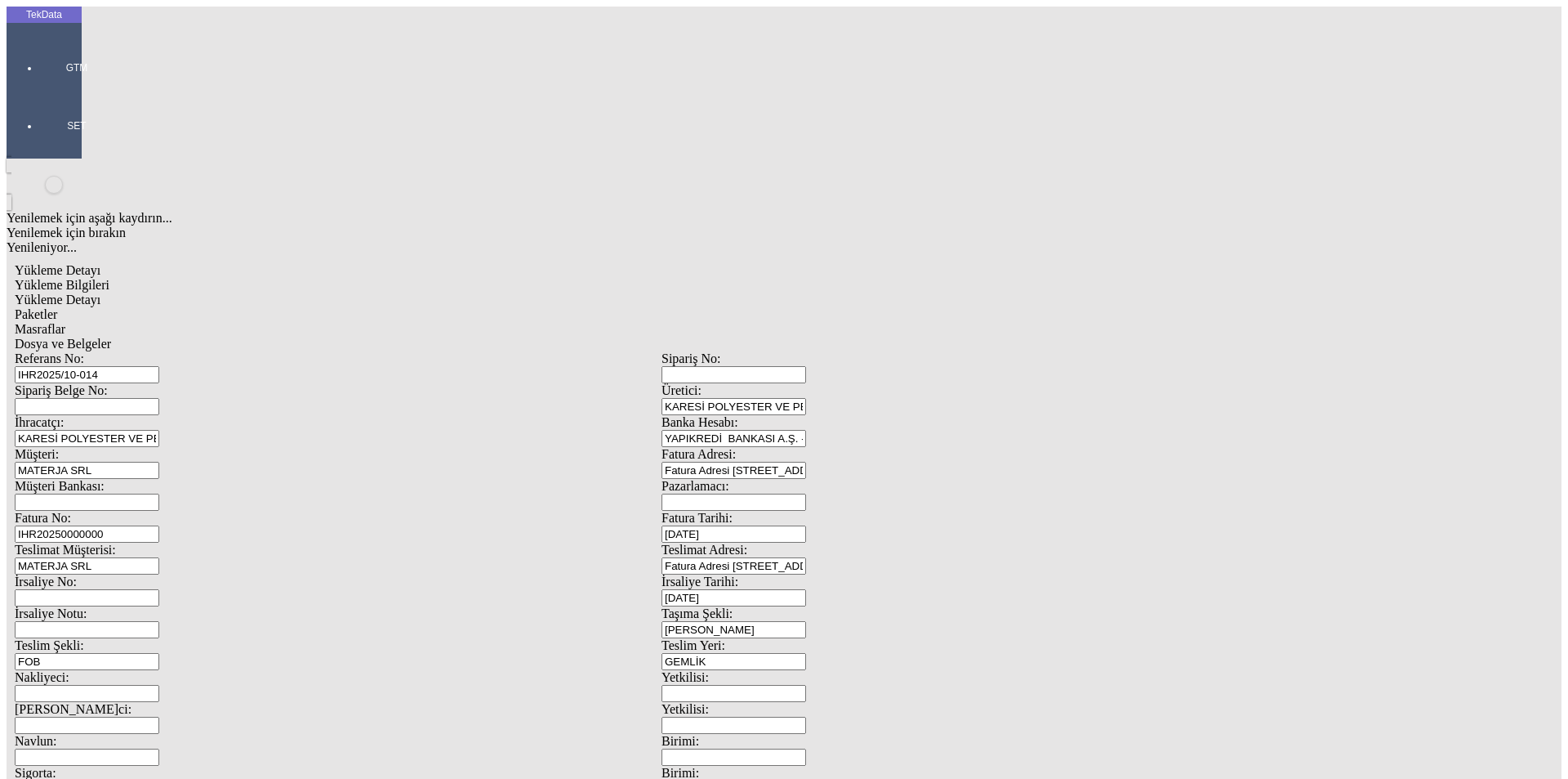
click at [356, 307] on div "Paketler" at bounding box center [662, 315] width 1294 height 15
click at [454, 322] on div "Masraflar" at bounding box center [662, 330] width 1294 height 15
drag, startPoint x: 599, startPoint y: 80, endPoint x: 612, endPoint y: 85, distance: 13.9
click at [111, 337] on span "Dosya ve Belgeler" at bounding box center [63, 344] width 97 height 14
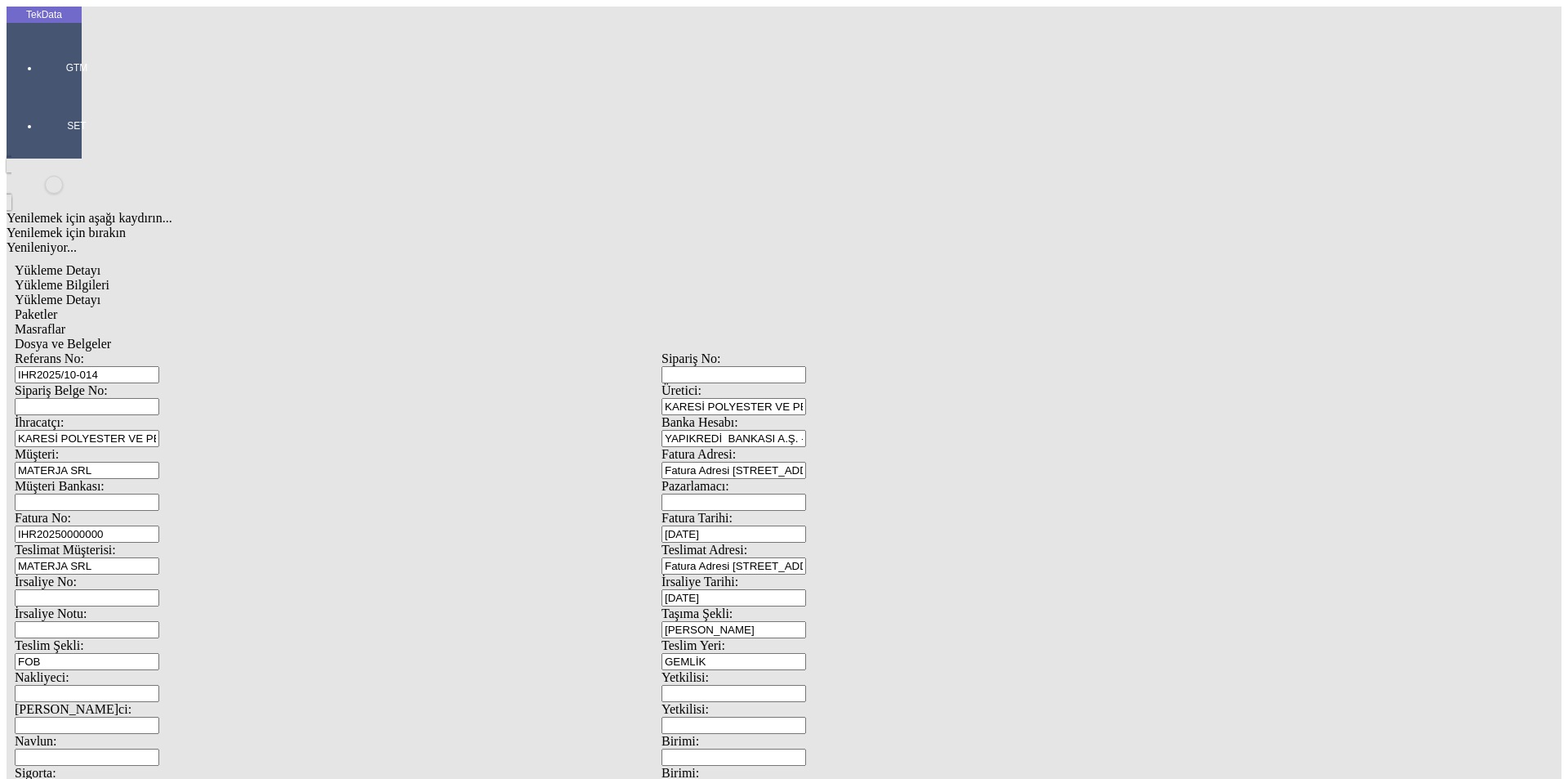
drag, startPoint x: 609, startPoint y: 82, endPoint x: 602, endPoint y: 85, distance: 7.6
click at [111, 337] on span "Dosya ve Belgeler" at bounding box center [63, 344] width 97 height 14
